Goal: Task Accomplishment & Management: Manage account settings

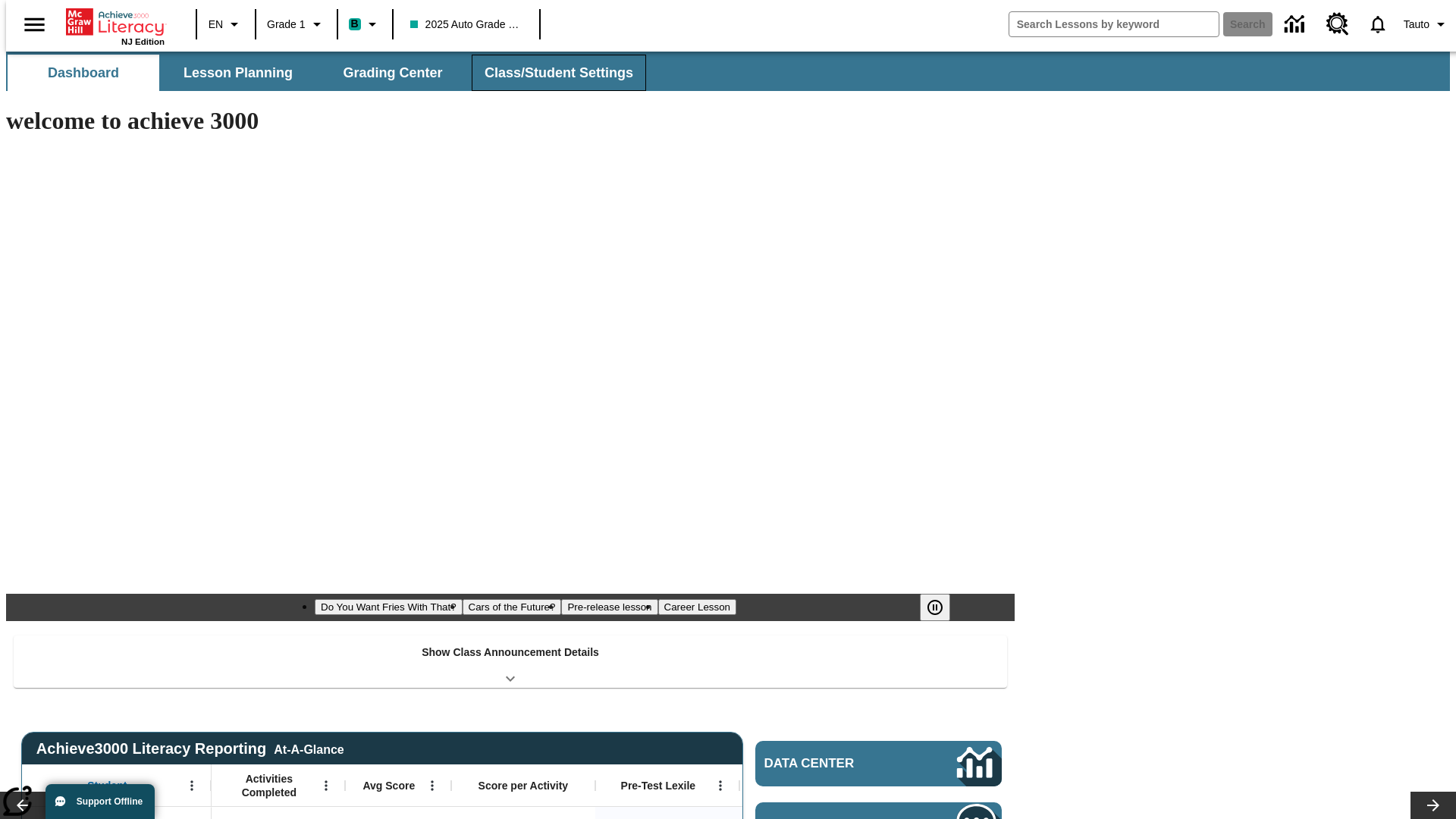
click at [551, 73] on button "Class/Student Settings" at bounding box center [558, 73] width 174 height 37
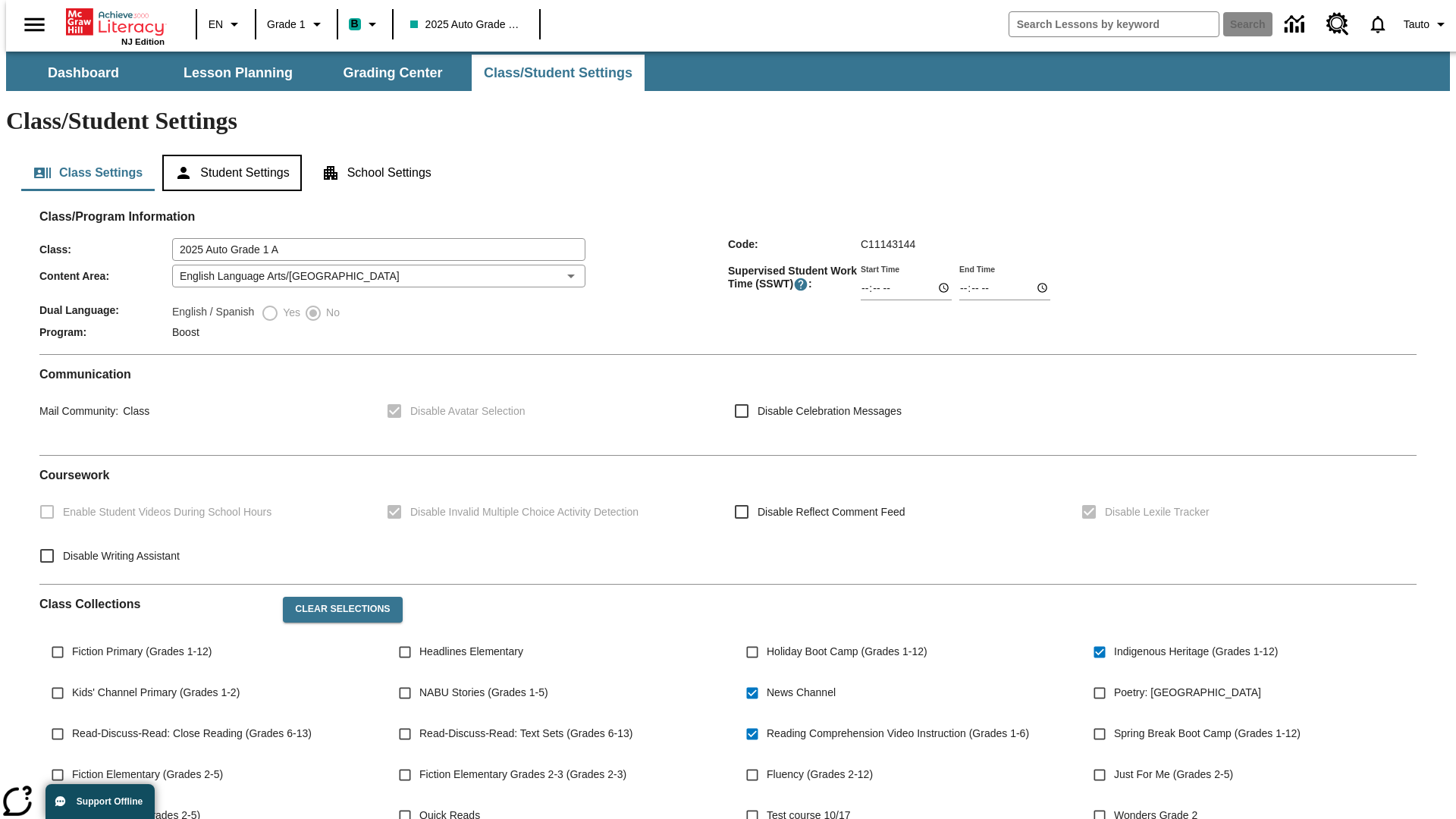
click at [228, 155] on button "Student Settings" at bounding box center [232, 173] width 138 height 37
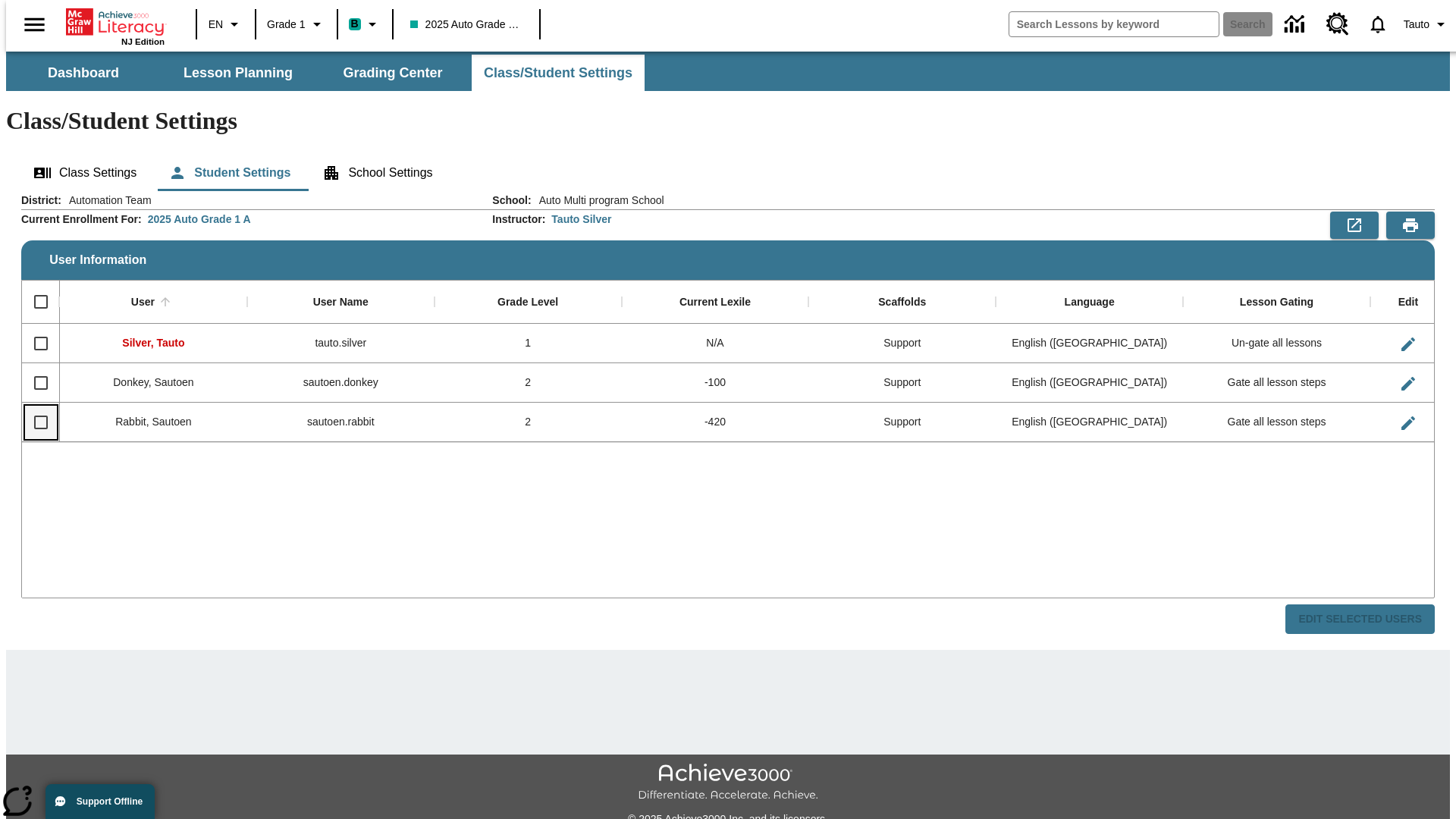
click at [35, 407] on input "Select row" at bounding box center [40, 422] width 32 height 32
checkbox input "true"
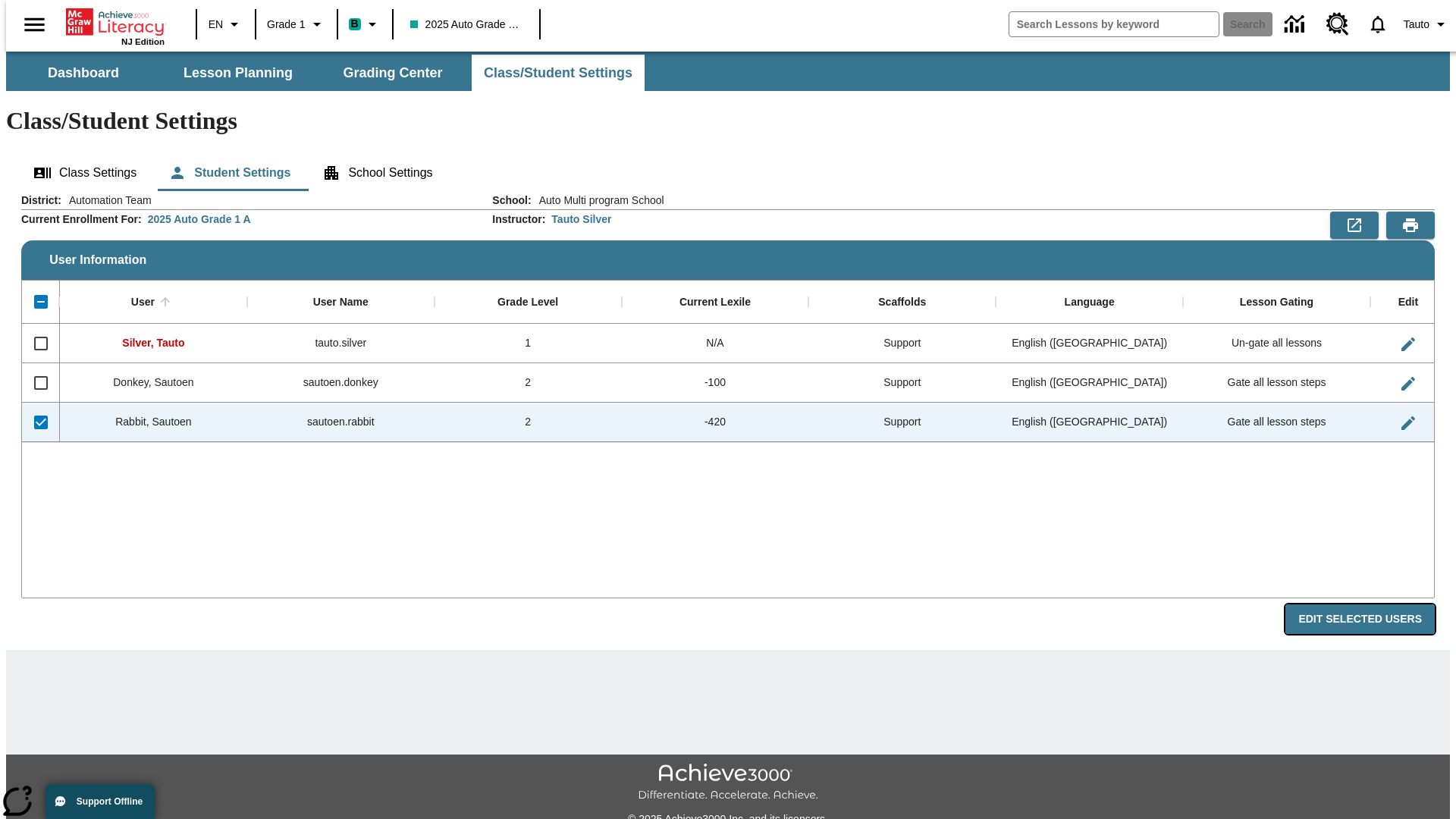
click at [1371, 605] on button "Edit Selected Users" at bounding box center [1359, 619] width 149 height 30
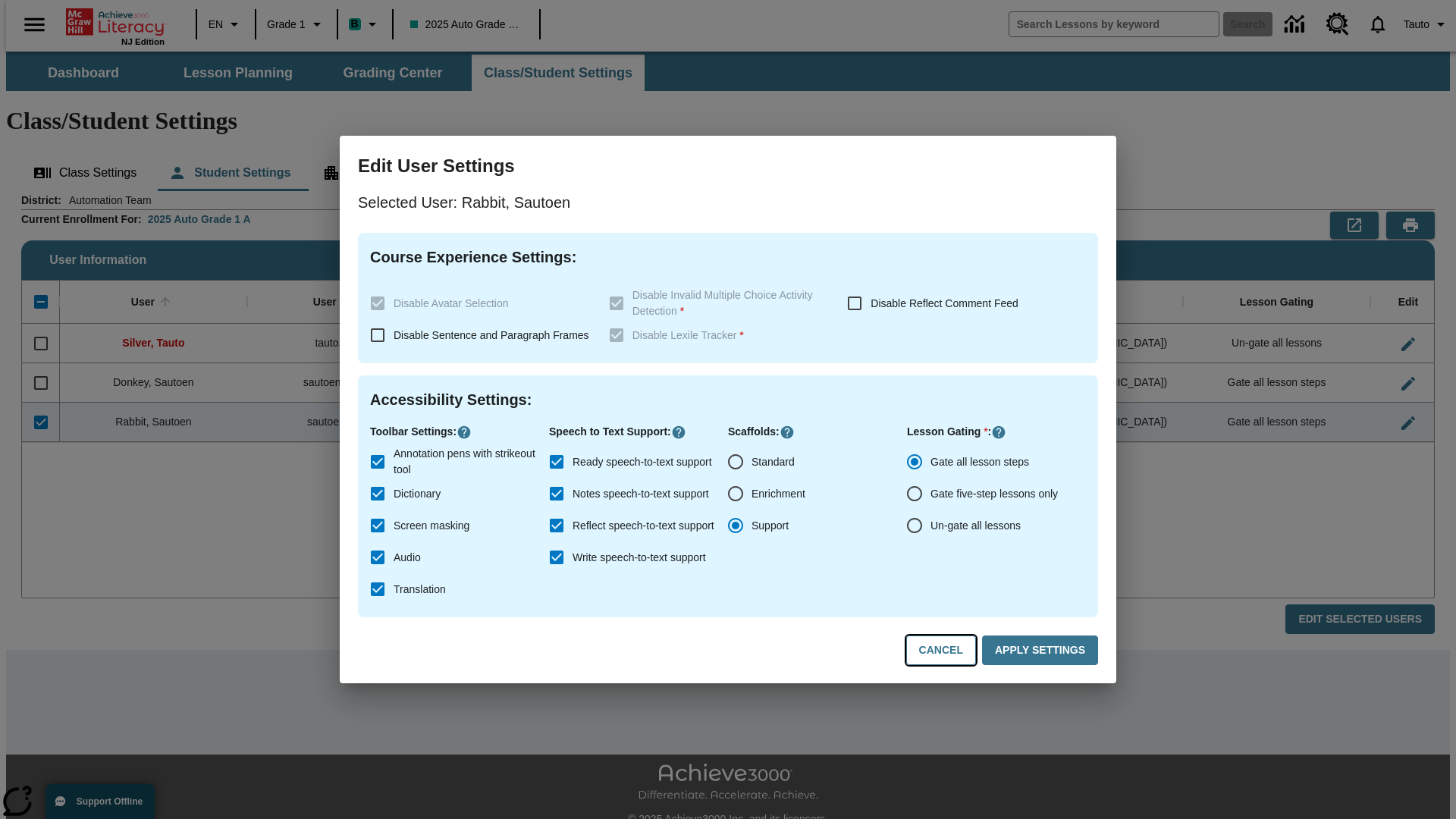
click at [948, 651] on button "Cancel" at bounding box center [941, 650] width 70 height 30
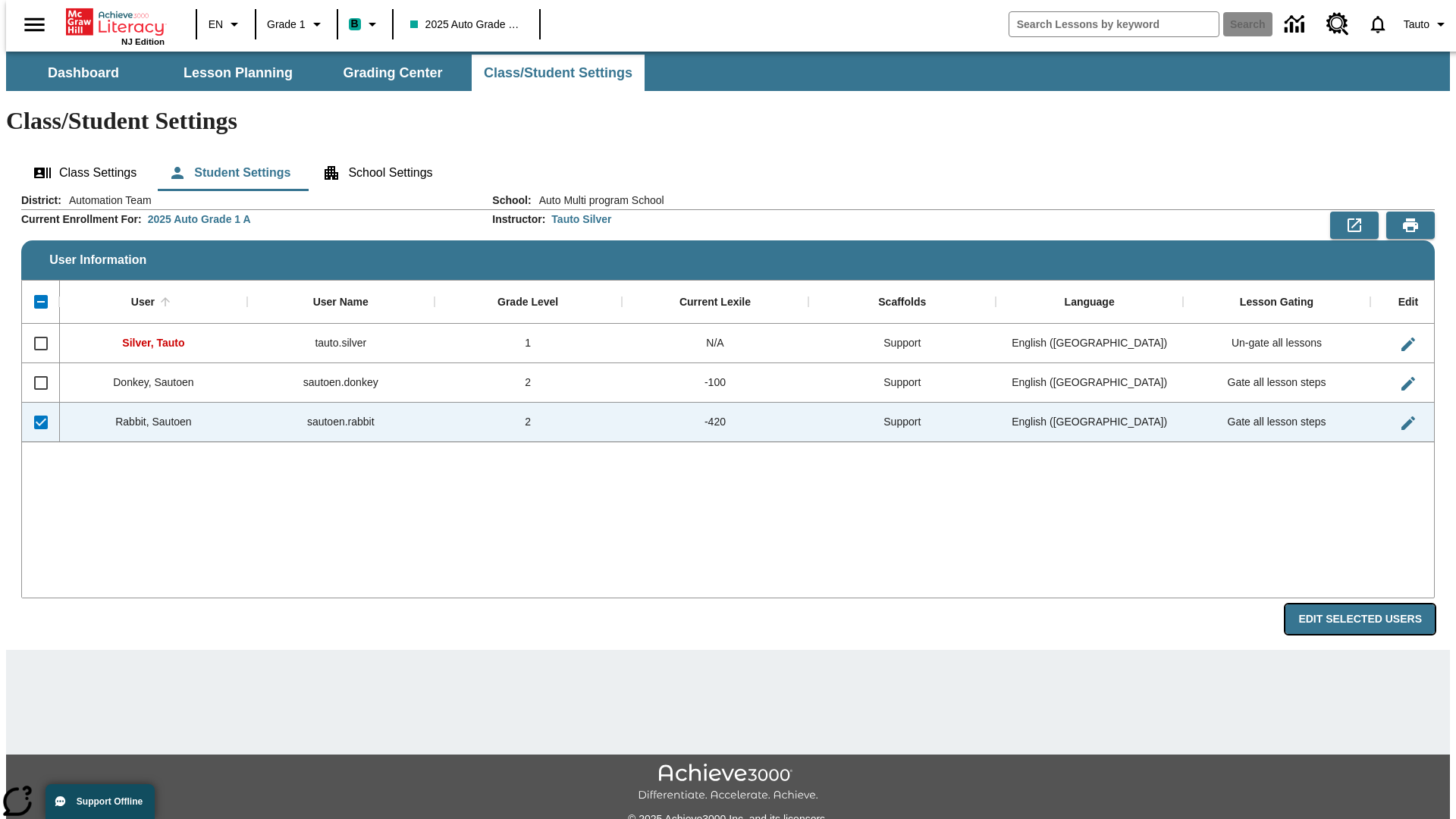
click at [1371, 605] on button "Edit Selected Users" at bounding box center [1359, 619] width 149 height 30
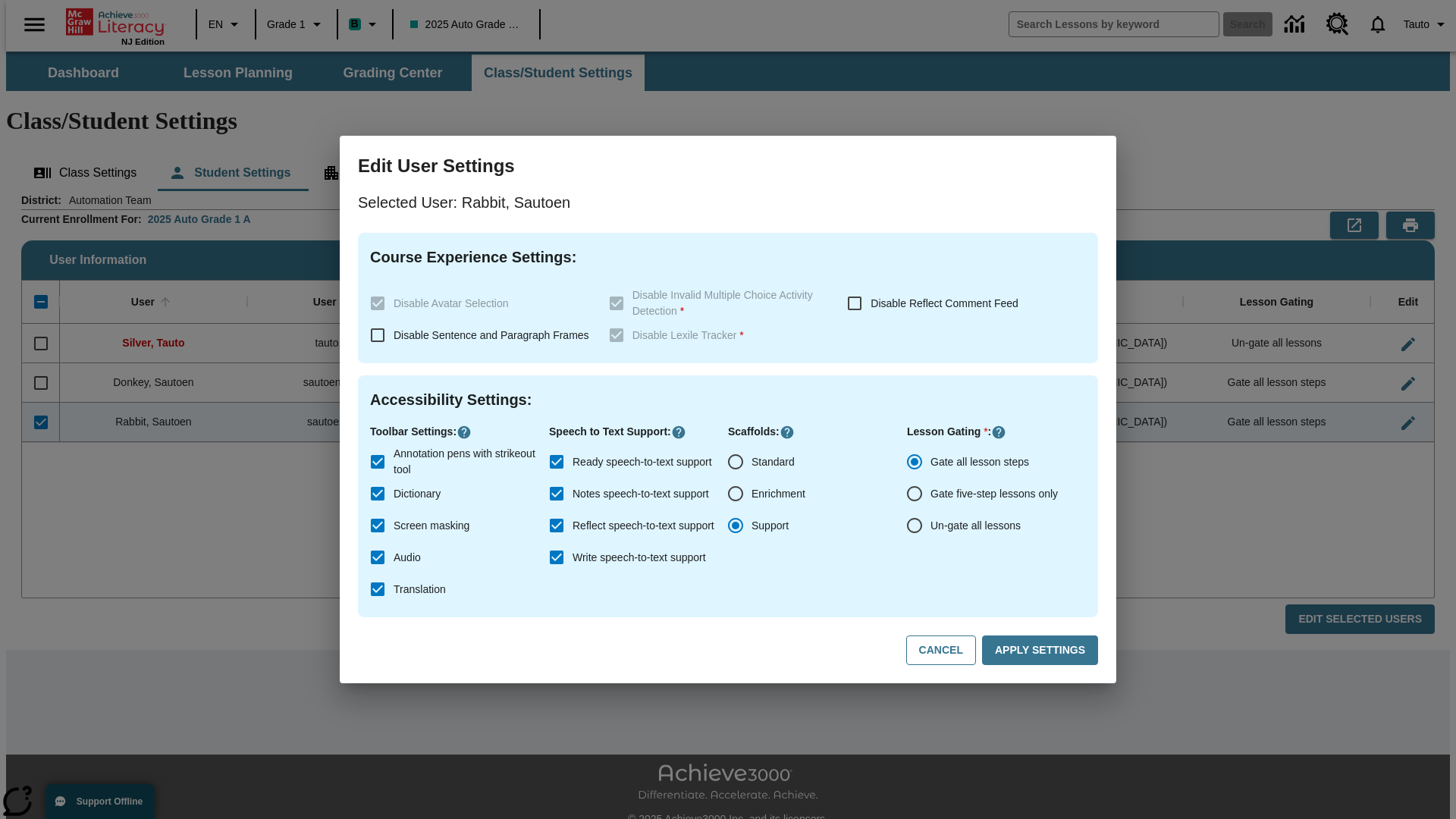
click at [556, 461] on input "Ready speech-to-text support" at bounding box center [556, 461] width 32 height 32
checkbox input "false"
click at [1043, 651] on button "Apply Settings" at bounding box center [1040, 650] width 116 height 30
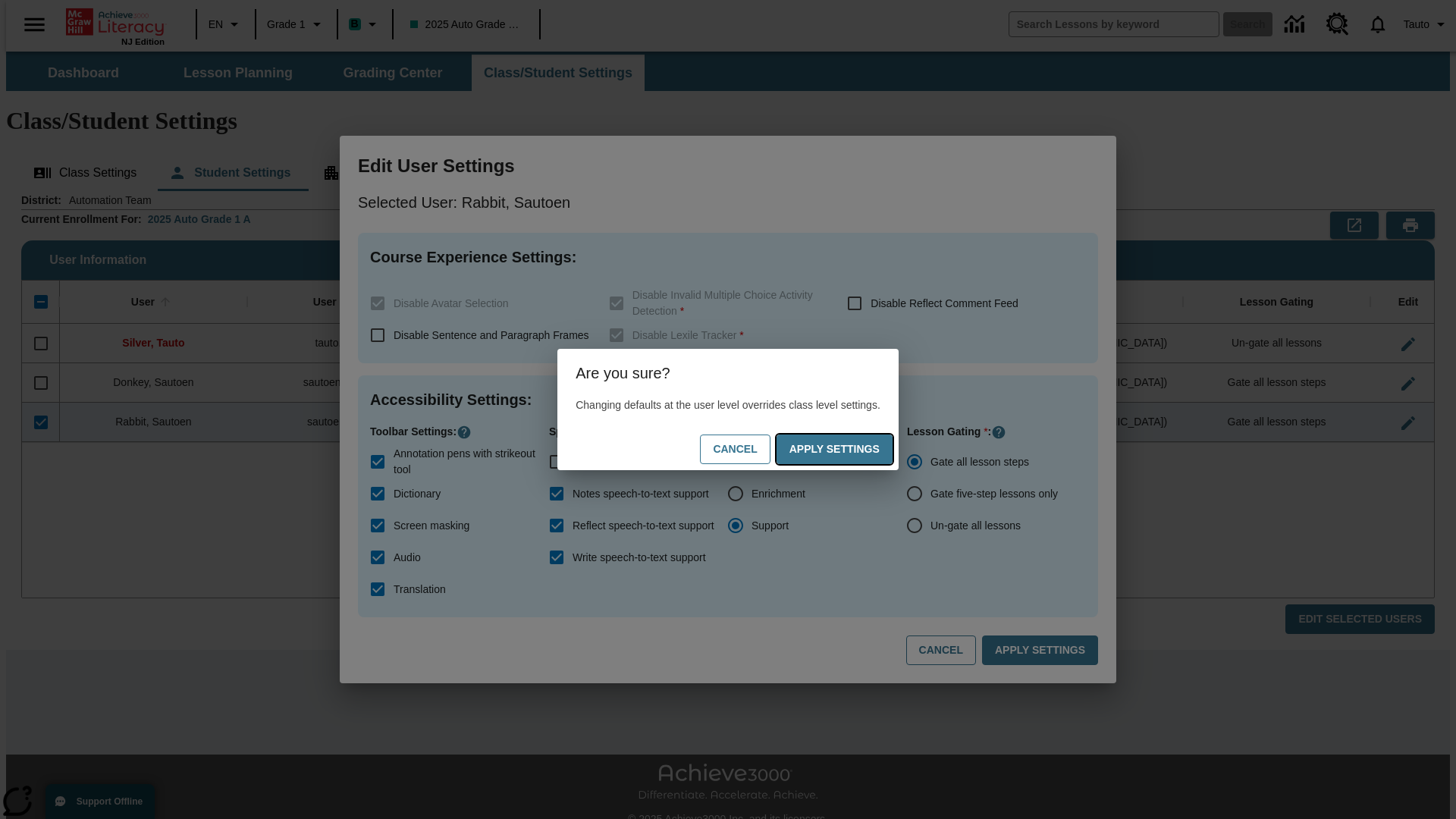
click at [850, 449] on button "Apply Settings" at bounding box center [834, 449] width 116 height 30
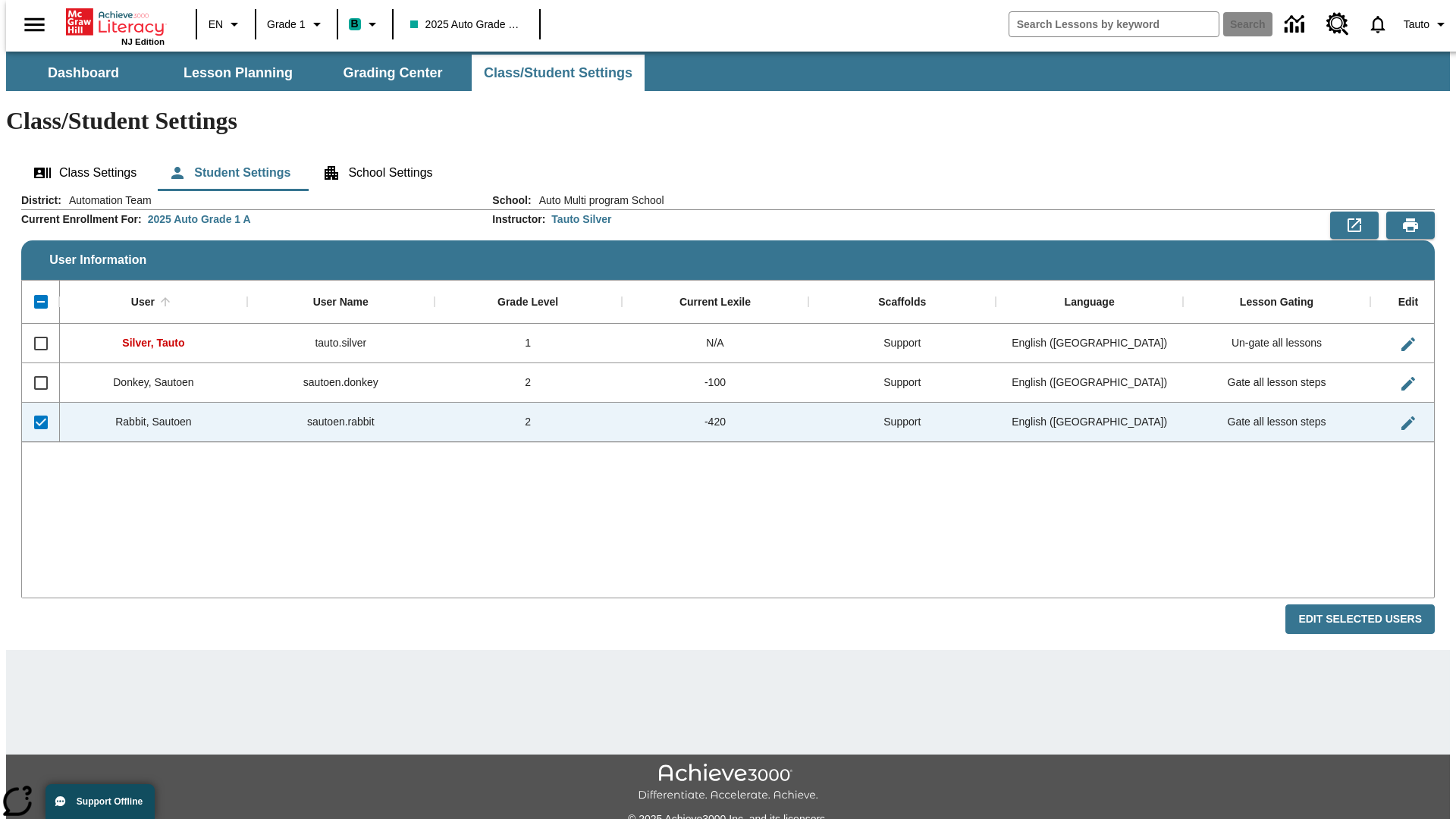
checkbox input "false"
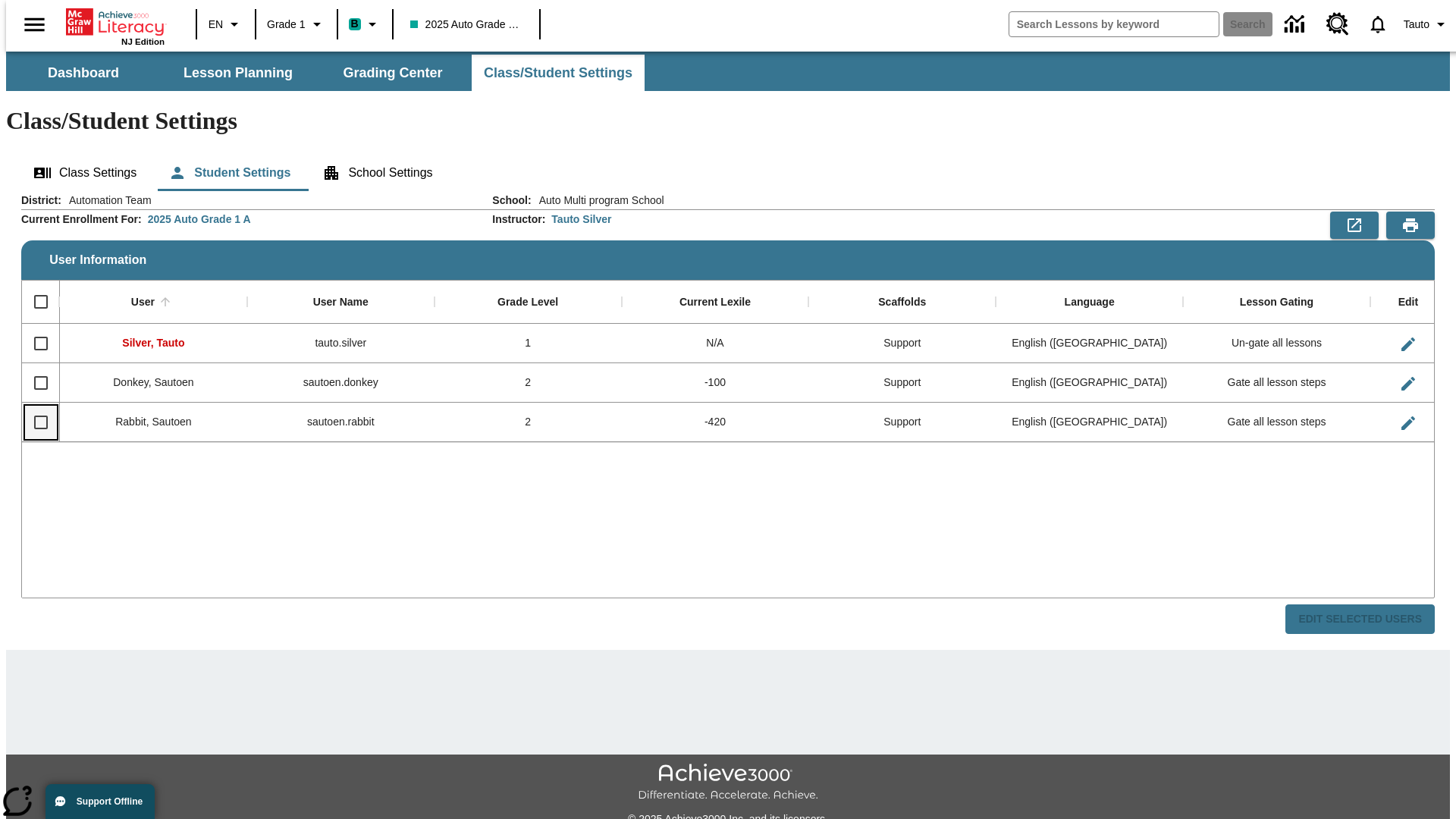
click at [35, 407] on input "Select row" at bounding box center [40, 422] width 32 height 32
checkbox input "true"
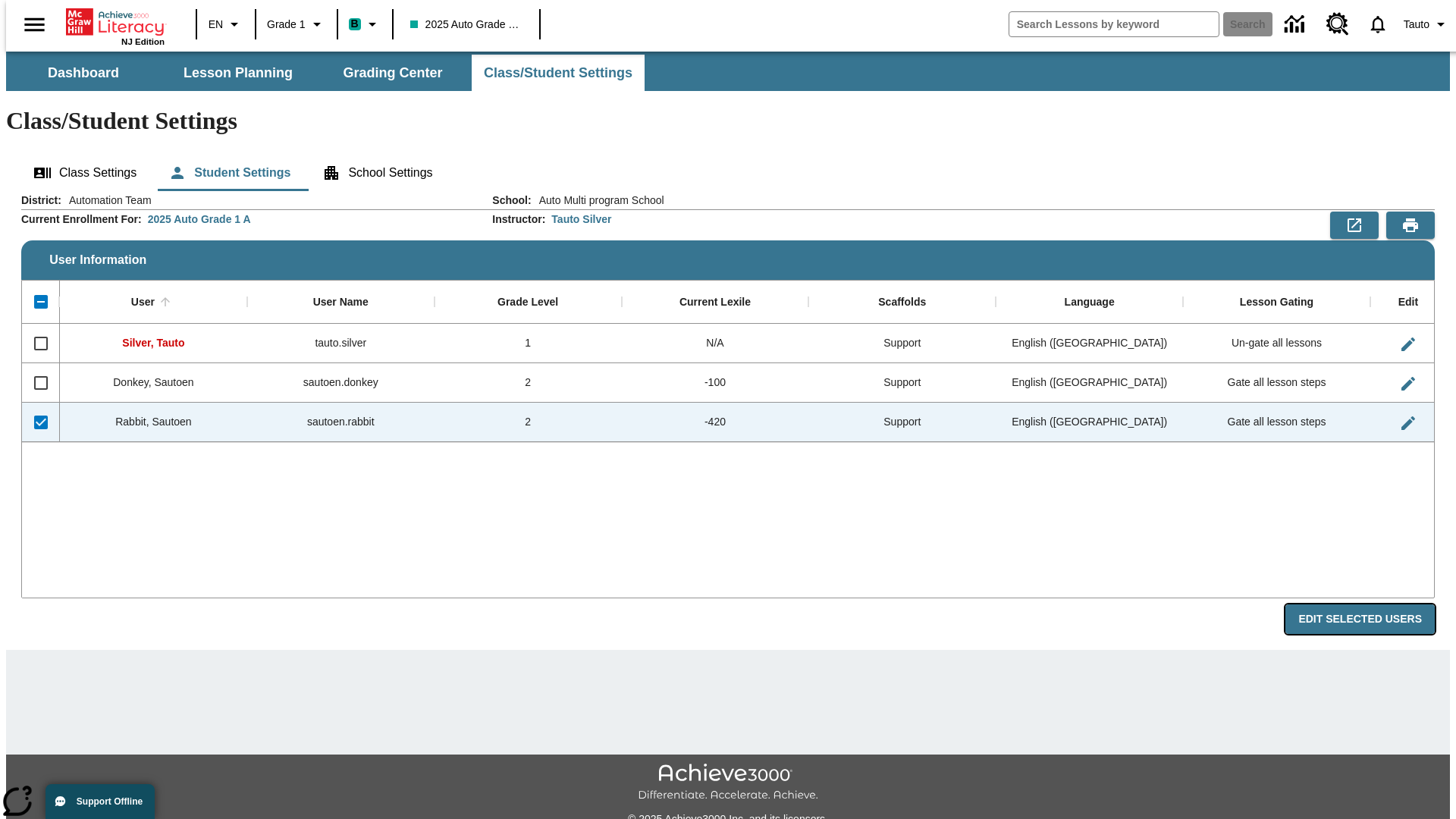
click at [1371, 605] on button "Edit Selected Users" at bounding box center [1359, 619] width 149 height 30
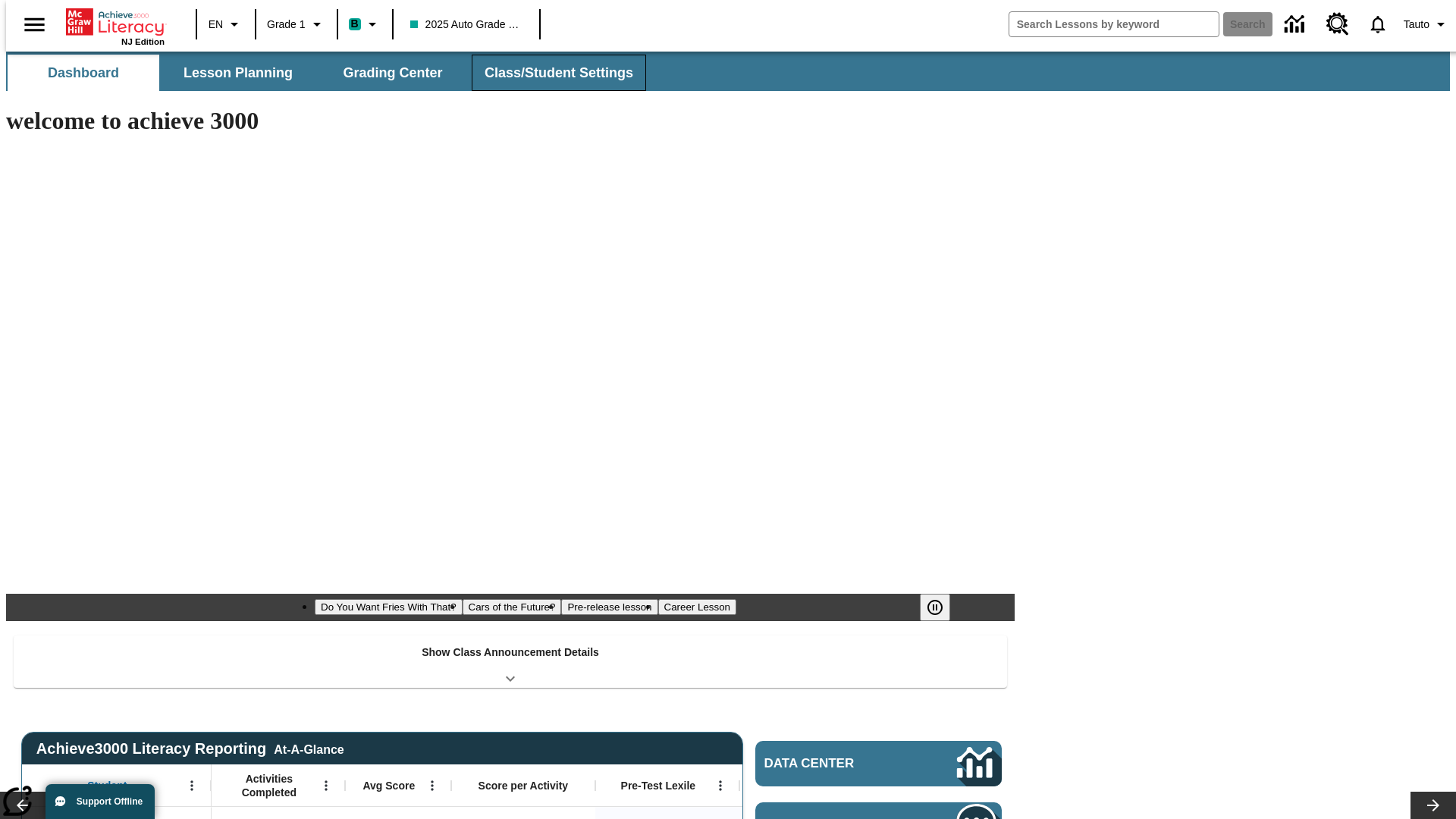
click at [551, 73] on button "Class/Student Settings" at bounding box center [558, 73] width 174 height 37
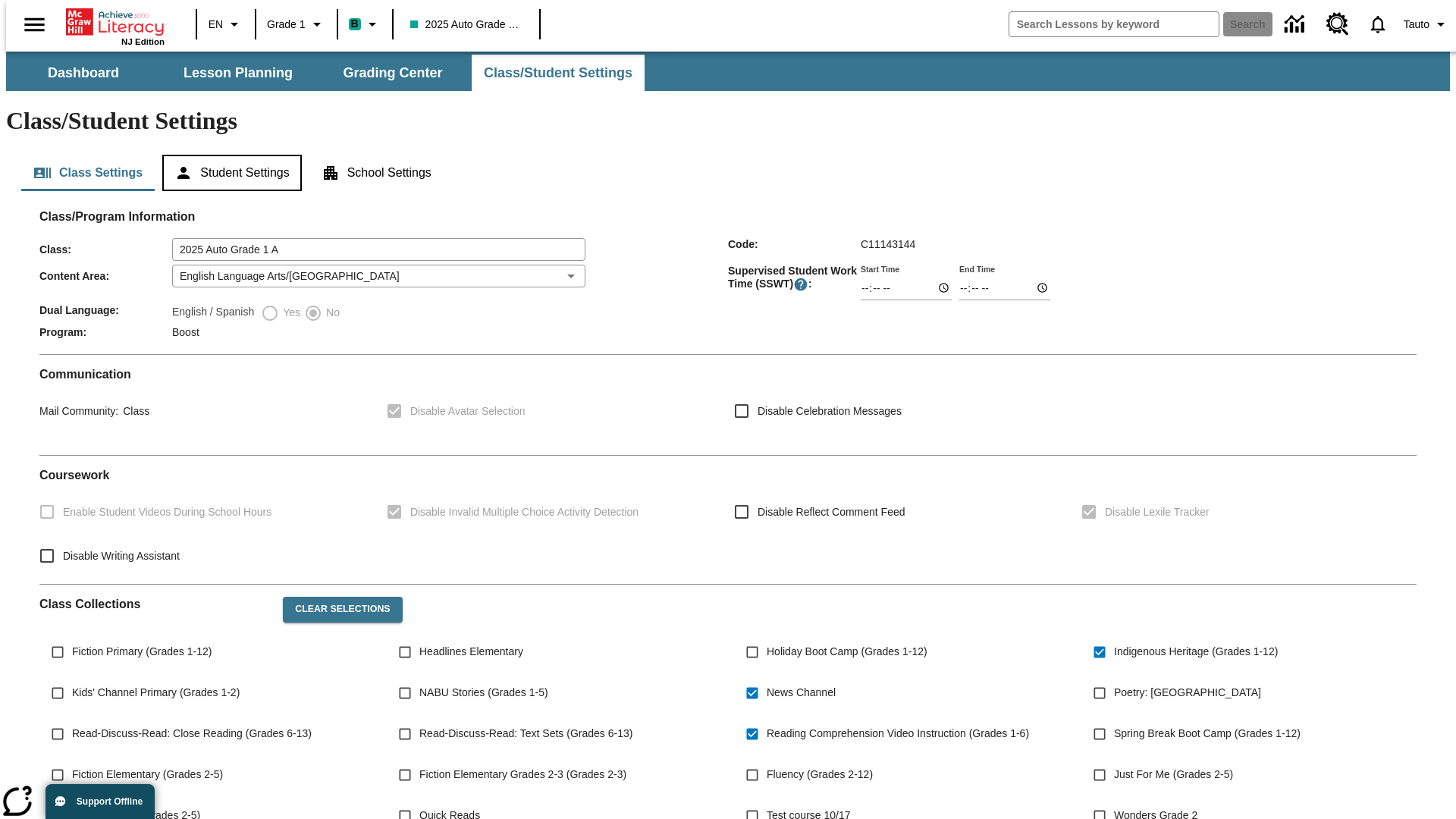
click at [228, 155] on button "Student Settings" at bounding box center [232, 173] width 138 height 37
